Goal: Task Accomplishment & Management: Complete application form

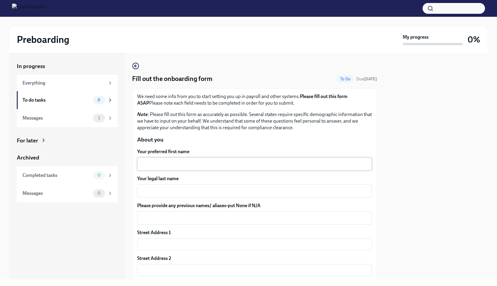
click at [185, 160] on div "x ​" at bounding box center [254, 163] width 234 height 13
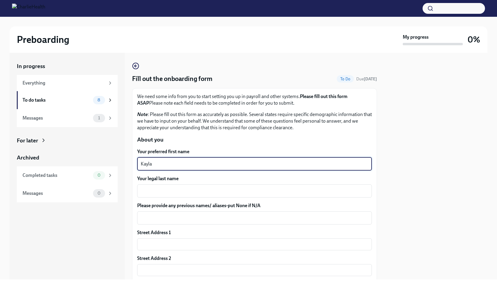
type textarea "Kayla"
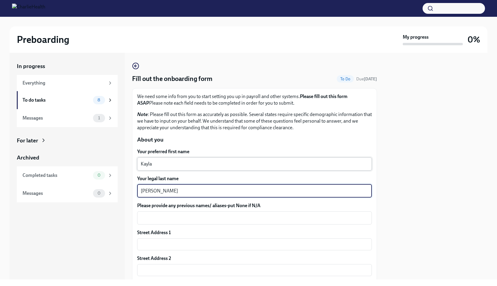
type textarea "[PERSON_NAME]"
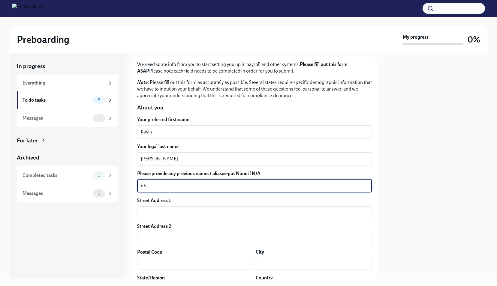
scroll to position [32, 0]
type textarea "n/a"
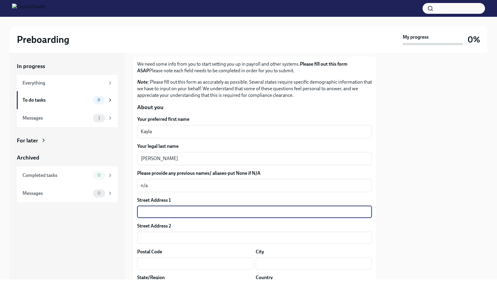
click at [172, 207] on input "text" at bounding box center [254, 212] width 234 height 12
type input "[STREET_ADDRESS]"
type input "21206"
type input "[GEOGRAPHIC_DATA], [US_STATE]"
type input "MD"
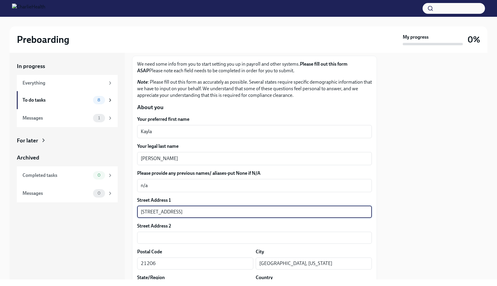
type input "US"
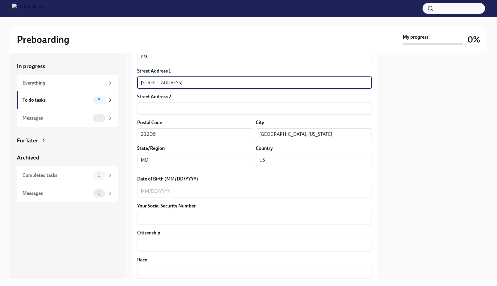
scroll to position [162, 0]
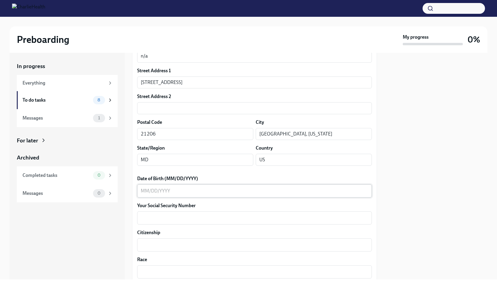
click at [169, 196] on div "x ​" at bounding box center [254, 190] width 234 height 13
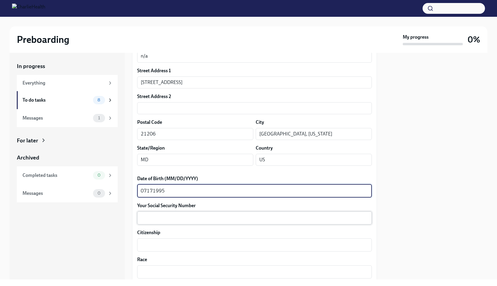
type textarea "07171995"
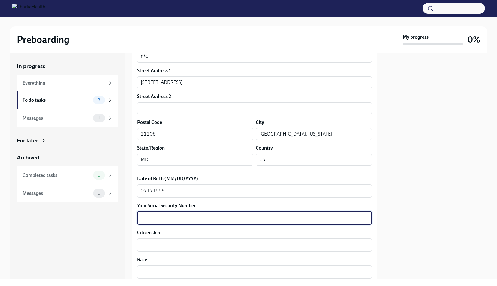
click at [167, 217] on textarea "Your Social Security Number" at bounding box center [254, 217] width 227 height 7
type textarea "214451891"
click at [164, 244] on textarea "Citizenship" at bounding box center [254, 244] width 227 height 7
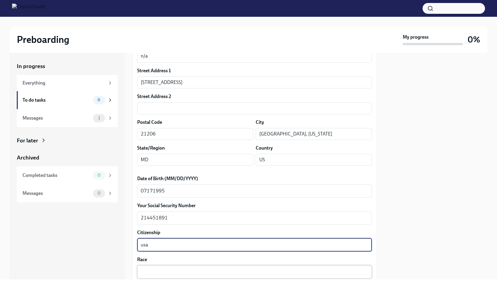
type textarea "usa"
click at [160, 270] on textarea "Race" at bounding box center [254, 271] width 227 height 7
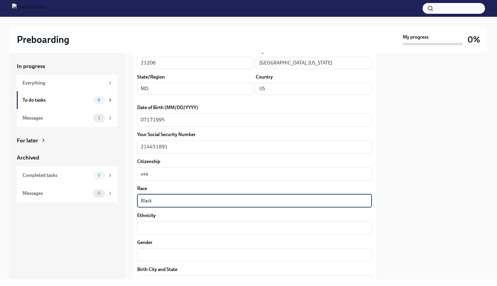
scroll to position [233, 0]
type textarea "Black"
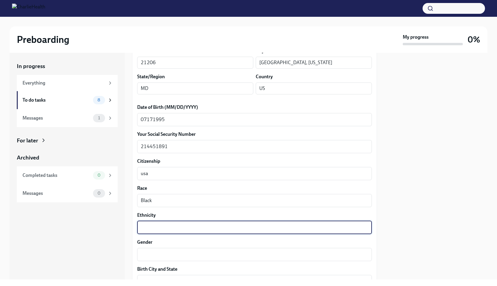
click at [161, 227] on textarea "Ethnicity" at bounding box center [254, 227] width 227 height 7
type textarea "[DEMOGRAPHIC_DATA]"
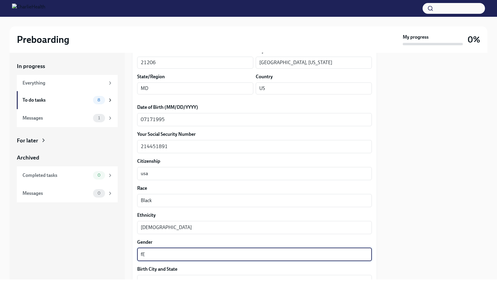
type textarea "f"
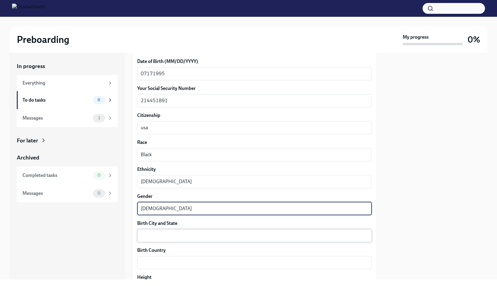
type textarea "[DEMOGRAPHIC_DATA]"
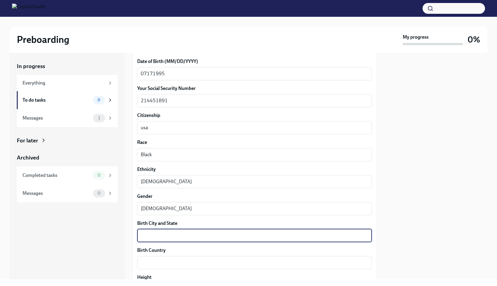
click at [176, 237] on textarea "Birth City and State" at bounding box center [254, 235] width 227 height 7
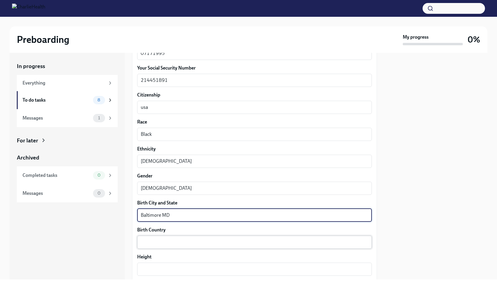
type textarea "Baltimore MD"
click at [171, 237] on div "x ​" at bounding box center [254, 242] width 234 height 13
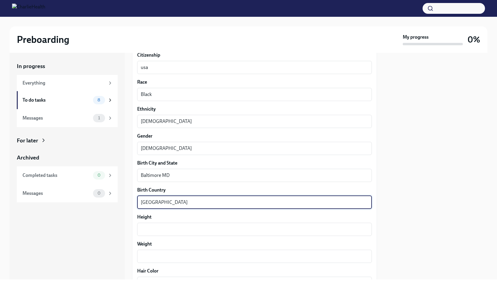
scroll to position [341, 0]
type textarea "[GEOGRAPHIC_DATA]"
click at [172, 228] on textarea "Height" at bounding box center [254, 227] width 227 height 7
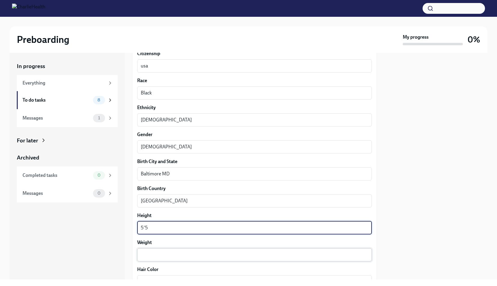
type textarea "5'5"
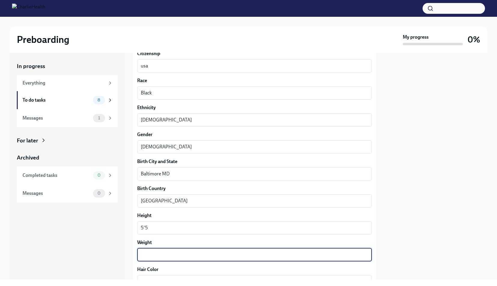
click at [162, 255] on textarea "Weight" at bounding box center [254, 254] width 227 height 7
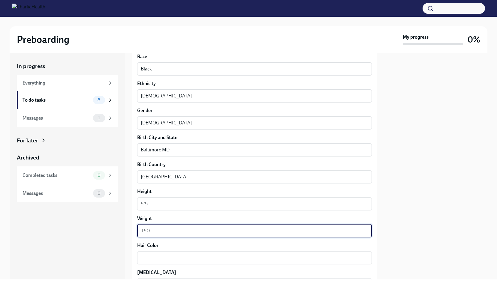
scroll to position [366, 0]
type textarea "150"
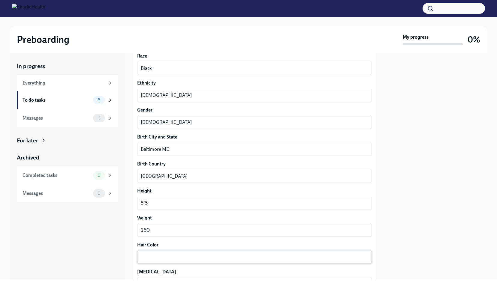
click at [162, 252] on div "x ​" at bounding box center [254, 257] width 234 height 13
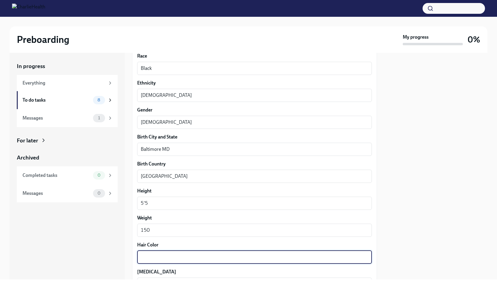
type textarea "B"
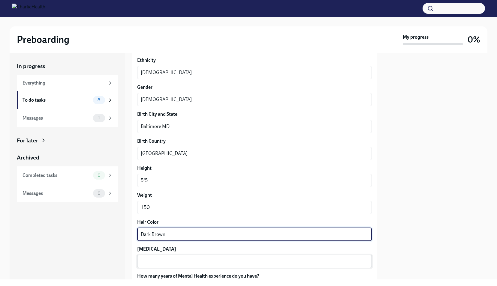
type textarea "Dark Brown"
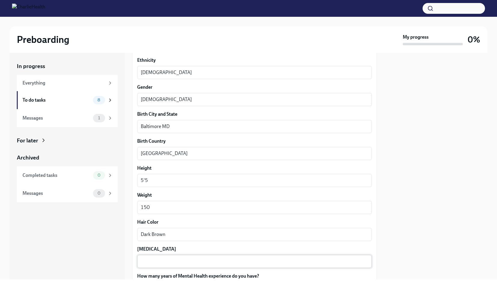
click at [160, 255] on div "x ​" at bounding box center [254, 261] width 234 height 13
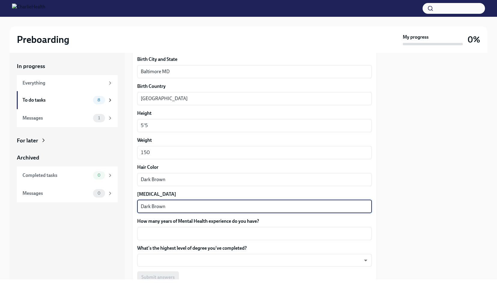
scroll to position [451, 0]
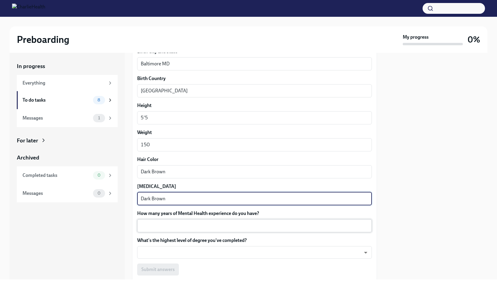
type textarea "Dark Brown"
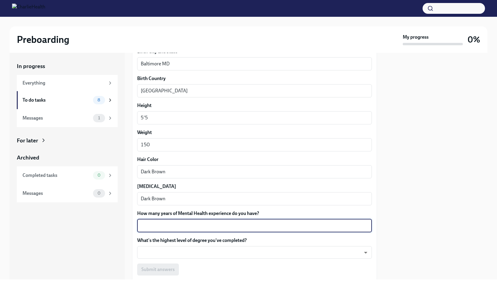
click at [174, 227] on textarea "How many years of Mental Health experience do you have?" at bounding box center [254, 225] width 227 height 7
type textarea "10"
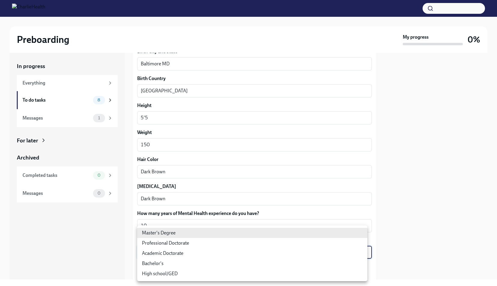
click at [177, 254] on body "Preboarding My progress 0% In progress Everything To do tasks 8 Messages 1 For …" at bounding box center [248, 143] width 497 height 286
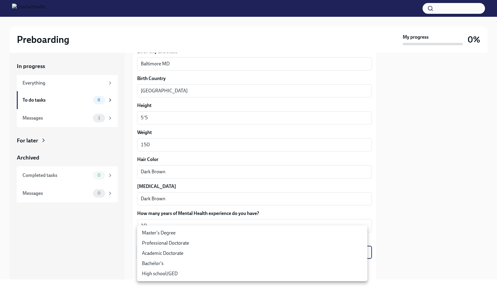
click at [168, 234] on li "Master's Degree" at bounding box center [252, 233] width 230 height 10
type input "2vBr-ghkD"
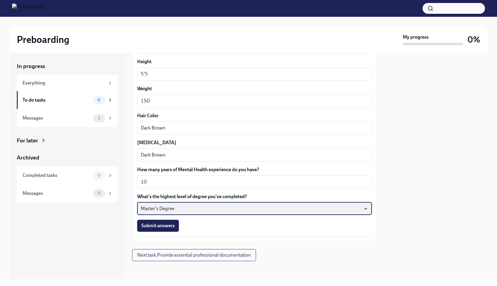
scroll to position [495, 0]
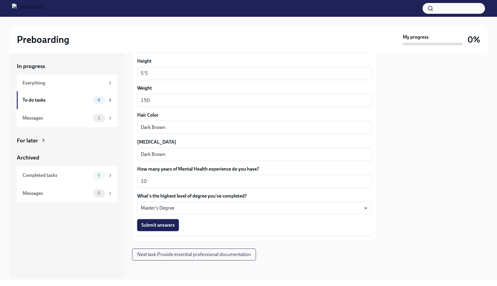
click at [157, 229] on button "Submit answers" at bounding box center [158, 225] width 42 height 12
click at [189, 254] on span "Next task : Provide essential professional documentation" at bounding box center [194, 255] width 114 height 6
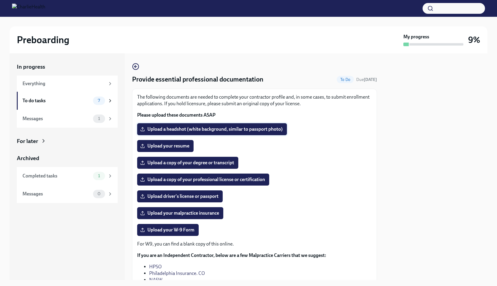
click at [225, 131] on span "Upload a headshot (white background, similar to passport photo)" at bounding box center [211, 129] width 141 height 6
click at [0, 0] on input "Upload a headshot (white background, similar to passport photo)" at bounding box center [0, 0] width 0 height 0
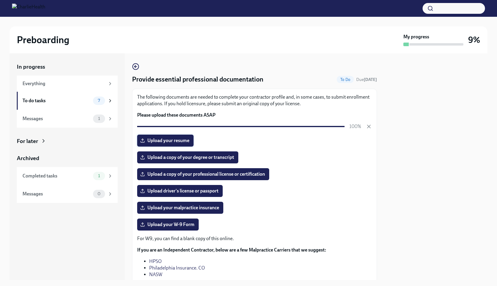
click at [178, 141] on span "Upload your resume" at bounding box center [165, 141] width 48 height 6
click at [0, 0] on input "Upload your resume" at bounding box center [0, 0] width 0 height 0
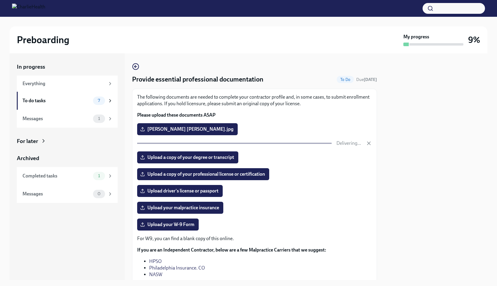
scroll to position [23, 0]
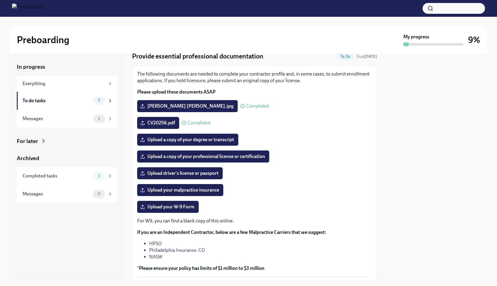
click at [205, 155] on span "Upload a copy of your professional license or certification" at bounding box center [203, 157] width 124 height 6
click at [0, 0] on input "Upload a copy of your professional license or certification" at bounding box center [0, 0] width 0 height 0
click at [208, 188] on span "Upload your malpractice insurance" at bounding box center [180, 190] width 78 height 6
click at [0, 0] on input "Upload your malpractice insurance" at bounding box center [0, 0] width 0 height 0
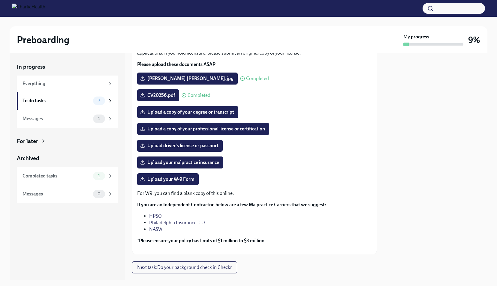
scroll to position [63, 0]
